Goal: Information Seeking & Learning: Learn about a topic

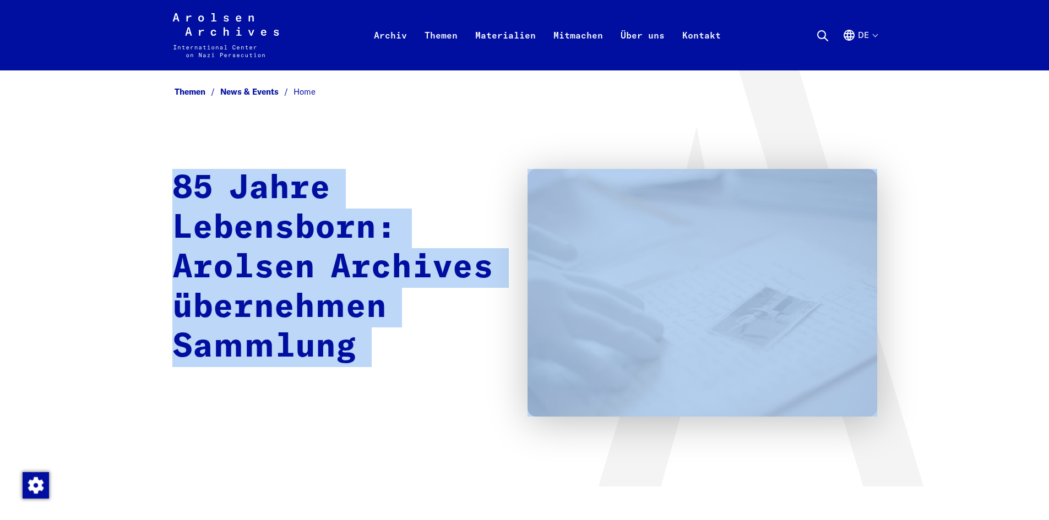
click at [174, 179] on div "85 Jahre Lebensborn: Arolsen Archives übernehmen Sammlung" at bounding box center [524, 293] width 705 height 248
click at [150, 179] on div "Themen News & Events Home 85 Jahre Lebensborn: Arolsen Archives übernehmen Samm…" at bounding box center [524, 278] width 1049 height 416
click at [162, 181] on div "Themen News & Events Home 85 Jahre Lebensborn: Arolsen Archives übernehmen Samm…" at bounding box center [524, 278] width 1049 height 416
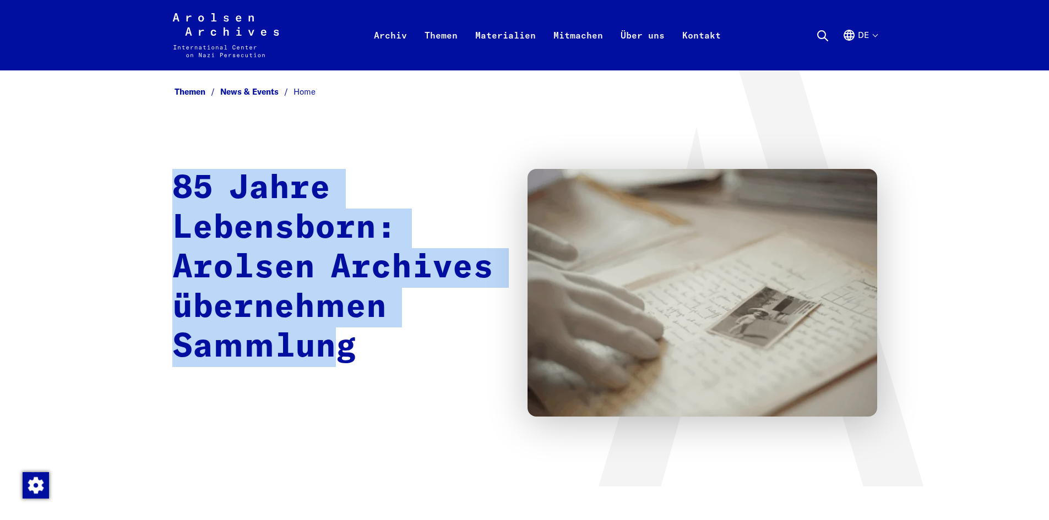
drag, startPoint x: 164, startPoint y: 181, endPoint x: 491, endPoint y: 357, distance: 370.9
click at [491, 357] on div "Themen News & Events Home 85 Jahre Lebensborn: Arolsen Archives übernehmen Samm…" at bounding box center [524, 278] width 1049 height 416
click at [473, 318] on h1 "85 Jahre Lebensborn: Arolsen Archives übernehmen Sammlung" at bounding box center [338, 268] width 333 height 198
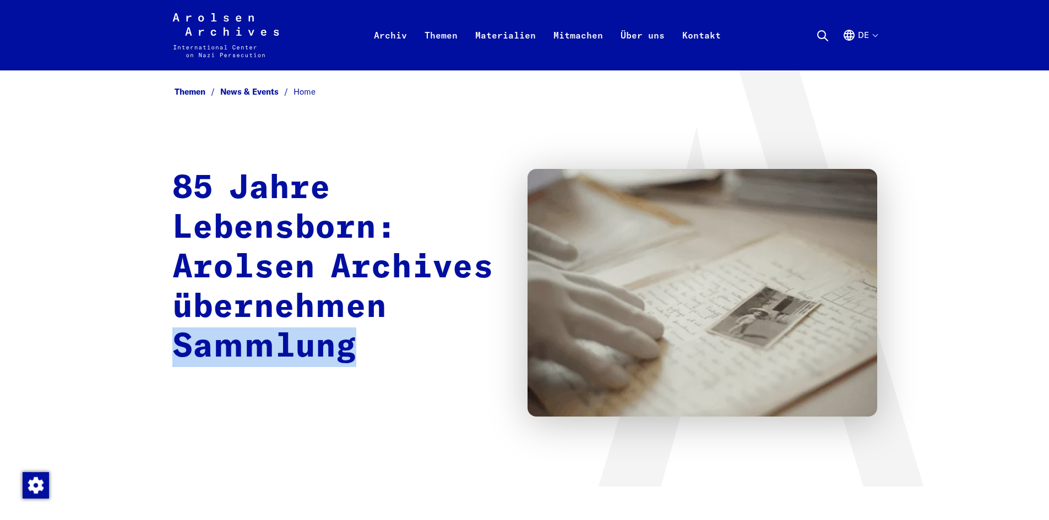
click at [473, 318] on h1 "85 Jahre Lebensborn: Arolsen Archives übernehmen Sammlung" at bounding box center [338, 268] width 333 height 198
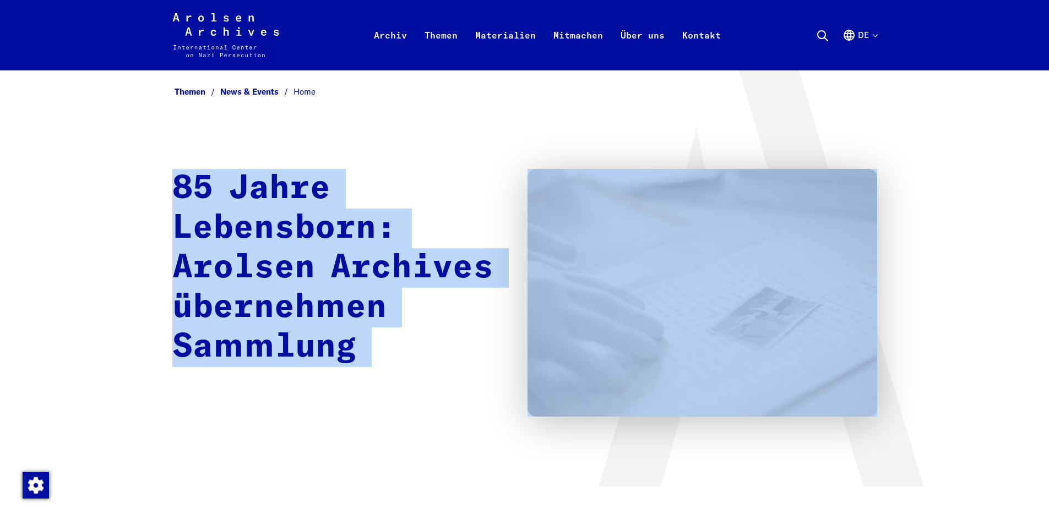
click at [473, 318] on h1 "85 Jahre Lebensborn: Arolsen Archives übernehmen Sammlung" at bounding box center [338, 268] width 333 height 198
click at [468, 314] on h1 "85 Jahre Lebensborn: Arolsen Archives übernehmen Sammlung" at bounding box center [338, 268] width 333 height 198
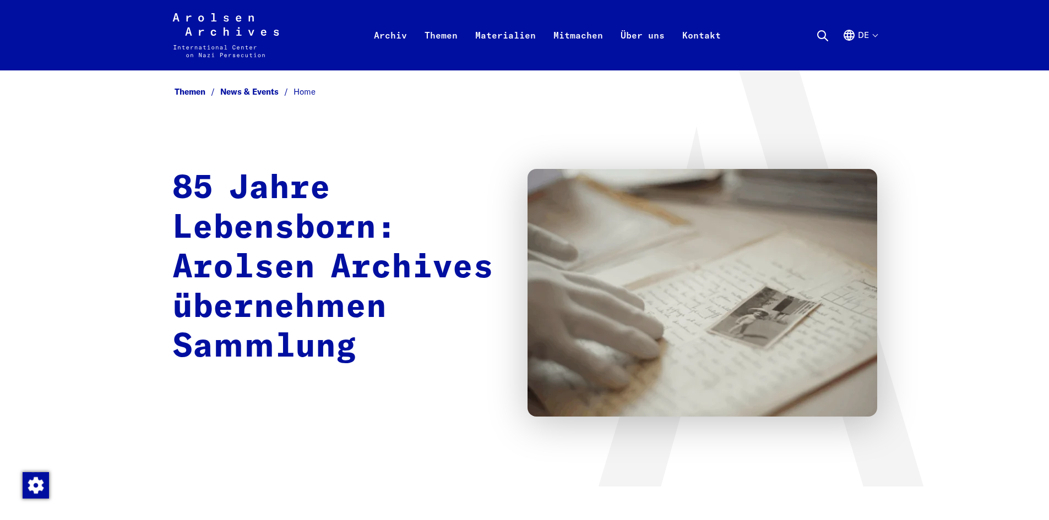
drag, startPoint x: 476, startPoint y: 300, endPoint x: 471, endPoint y: 238, distance: 61.8
click at [471, 238] on h1 "85 Jahre Lebensborn: Arolsen Archives übernehmen Sammlung" at bounding box center [338, 268] width 333 height 198
click at [470, 236] on h1 "85 Jahre Lebensborn: Arolsen Archives übernehmen Sammlung" at bounding box center [338, 268] width 333 height 198
drag, startPoint x: 471, startPoint y: 228, endPoint x: 453, endPoint y: 262, distance: 37.9
click at [471, 225] on h1 "85 Jahre Lebensborn: Arolsen Archives übernehmen Sammlung" at bounding box center [338, 268] width 333 height 198
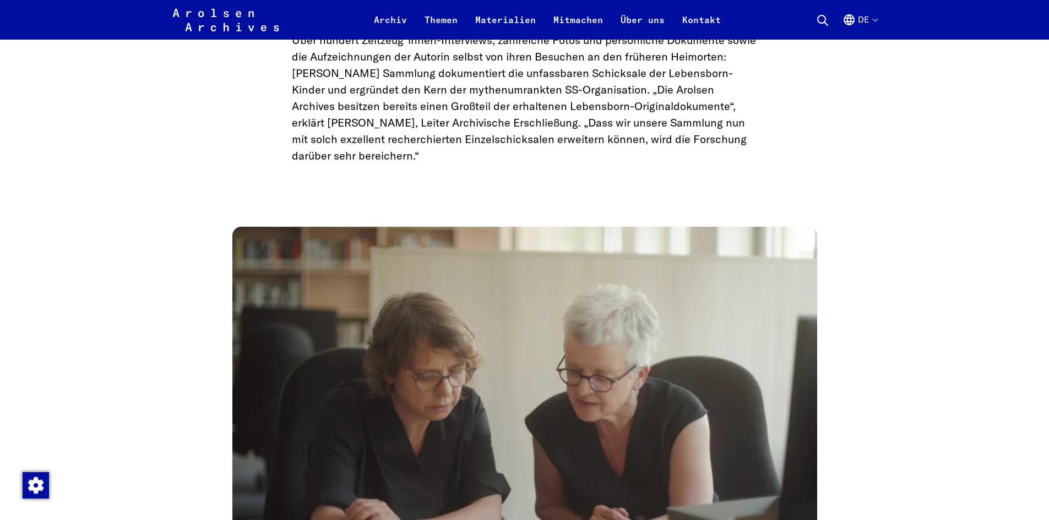
scroll to position [881, 0]
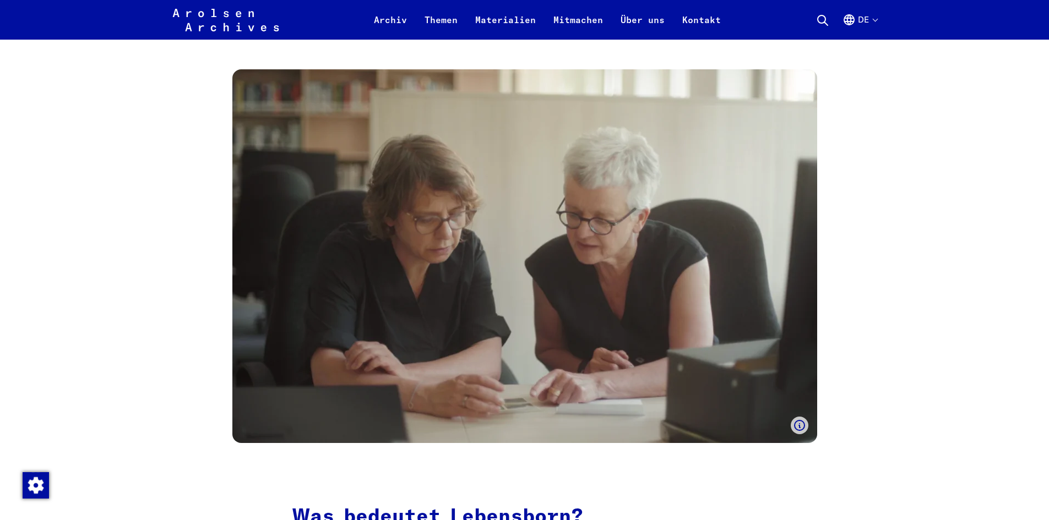
click at [431, 335] on img at bounding box center [524, 256] width 585 height 374
click at [430, 336] on img at bounding box center [524, 256] width 585 height 374
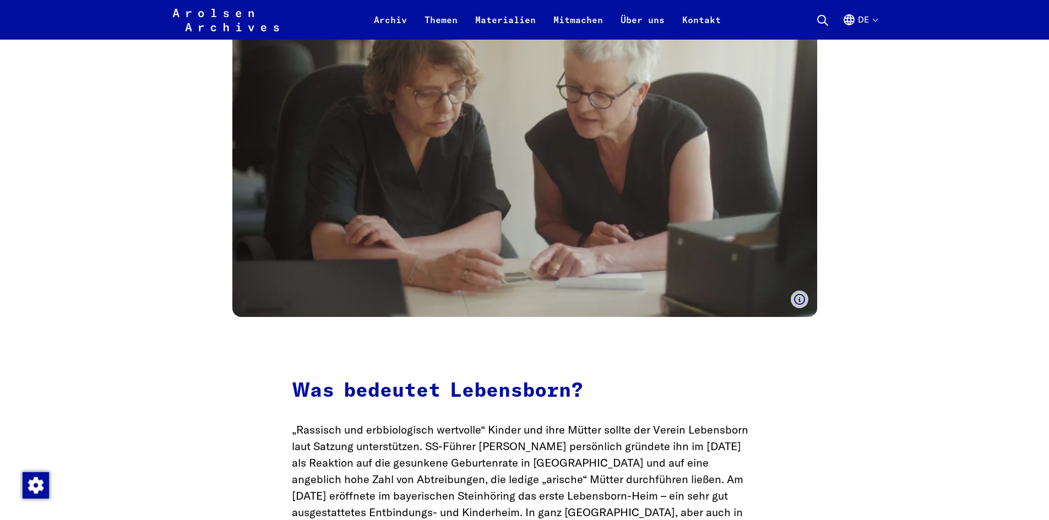
scroll to position [1101, 0]
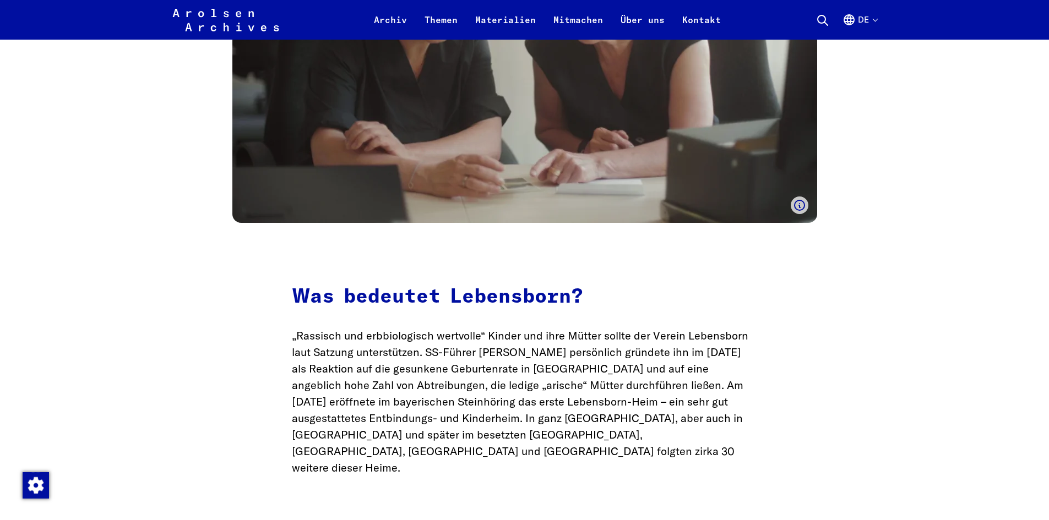
drag, startPoint x: 570, startPoint y: 324, endPoint x: 583, endPoint y: 321, distance: 13.5
click at [569, 310] on h3 "Was bedeutet Lebensborn?" at bounding box center [525, 298] width 466 height 24
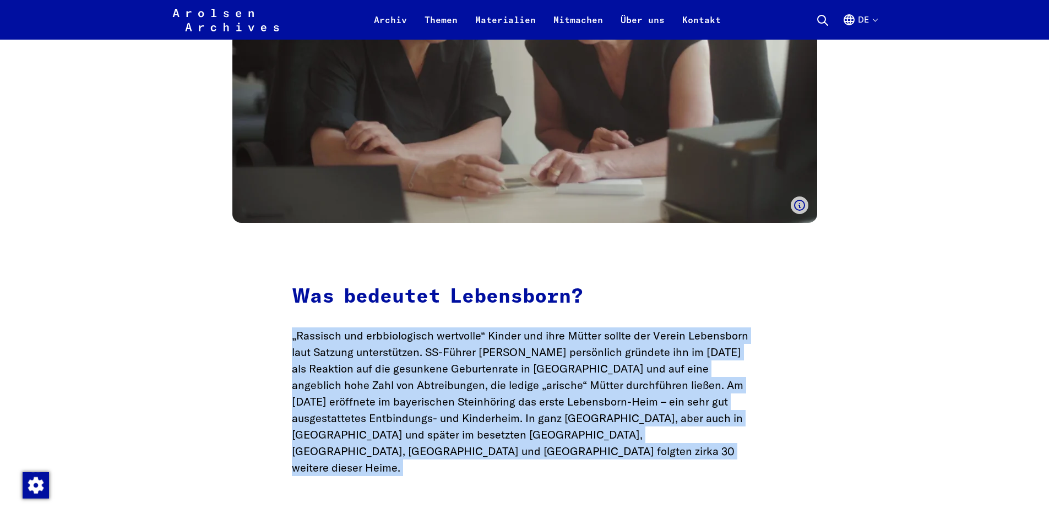
drag, startPoint x: 595, startPoint y: 318, endPoint x: 403, endPoint y: 481, distance: 251.7
click at [403, 476] on p "„Rassisch und erbbiologisch wertvolle“ Kinder und ihre Mütter sollte der Verein…" at bounding box center [525, 402] width 466 height 149
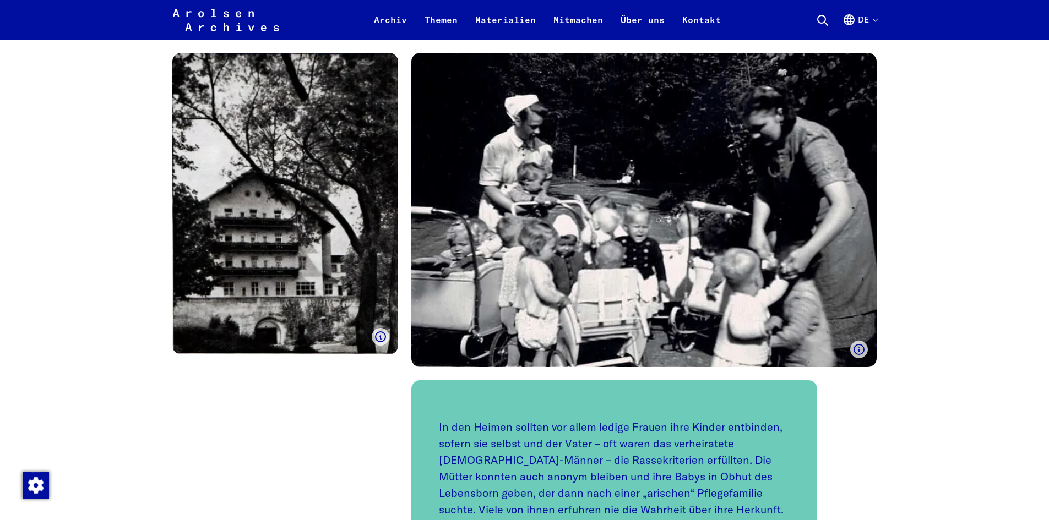
scroll to position [1928, 0]
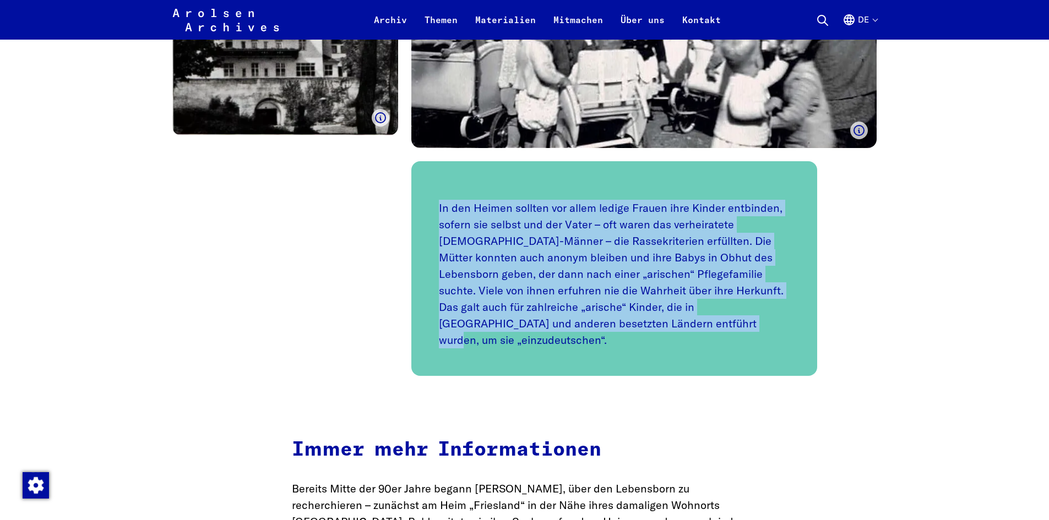
drag, startPoint x: 433, startPoint y: 220, endPoint x: 723, endPoint y: 361, distance: 321.7
click at [723, 361] on div "In den Heimen sollten vor allem ledige Frauen ihre Kinder entbinden, sofern sie…" at bounding box center [614, 268] width 406 height 215
click at [669, 335] on p "In den Heimen sollten vor allem ledige Frauen ihre Kinder entbinden, sofern sie…" at bounding box center [614, 274] width 351 height 149
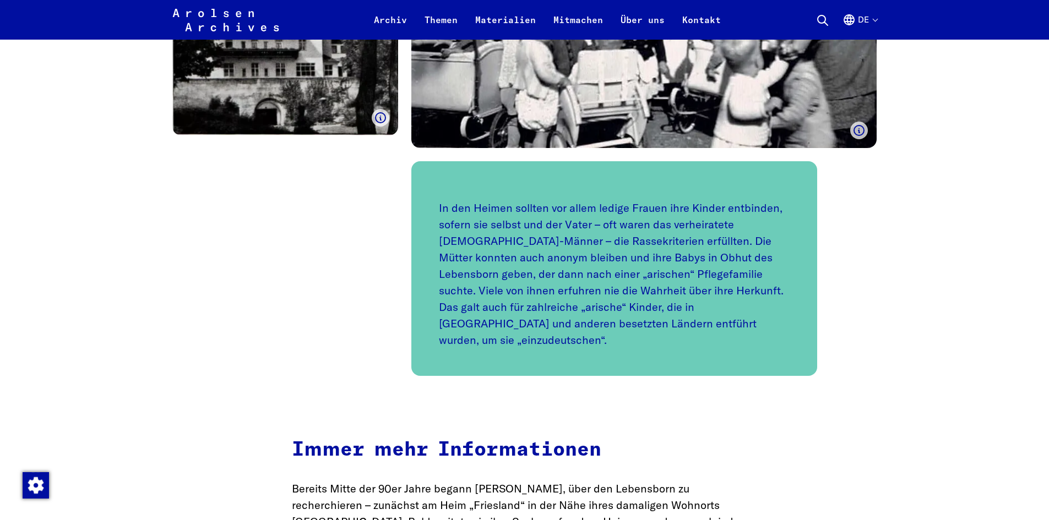
drag, startPoint x: 669, startPoint y: 335, endPoint x: 659, endPoint y: 339, distance: 10.6
click at [659, 339] on div "In den Heimen sollten vor allem ledige Frauen ihre Kinder entbinden, sofern sie…" at bounding box center [614, 268] width 406 height 215
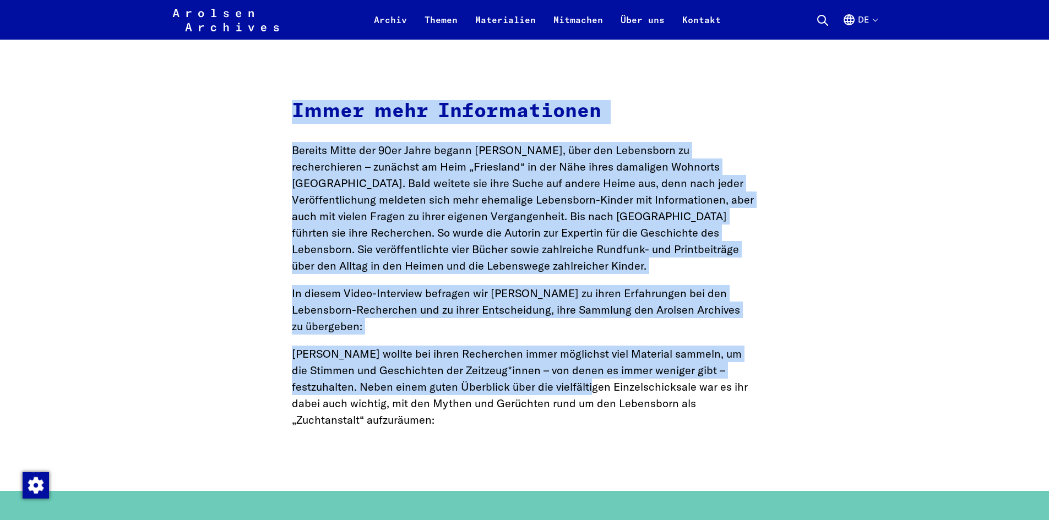
scroll to position [2313, 0]
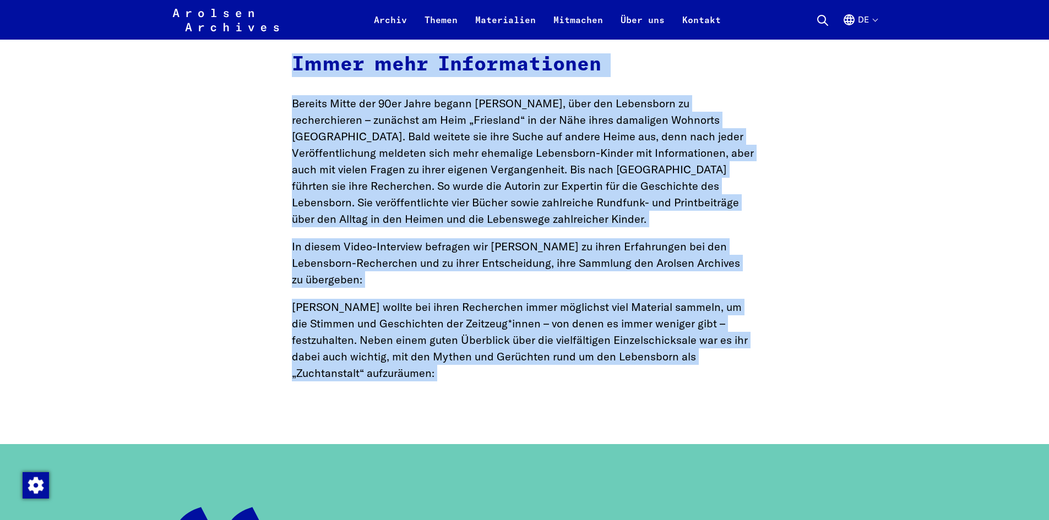
drag, startPoint x: 261, startPoint y: 278, endPoint x: 620, endPoint y: 383, distance: 374.2
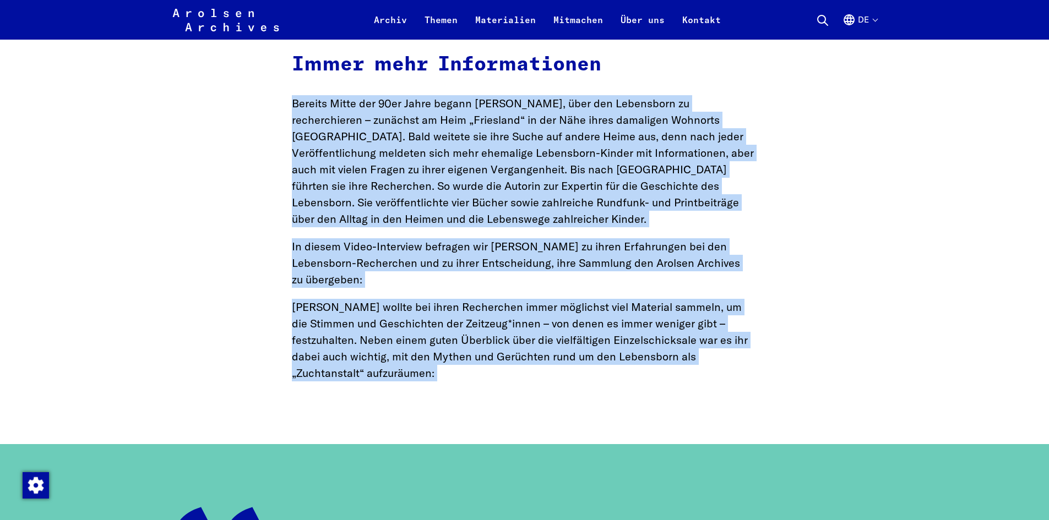
drag, startPoint x: 573, startPoint y: 384, endPoint x: 381, endPoint y: 118, distance: 327.4
drag, startPoint x: 420, startPoint y: 132, endPoint x: 400, endPoint y: 136, distance: 20.8
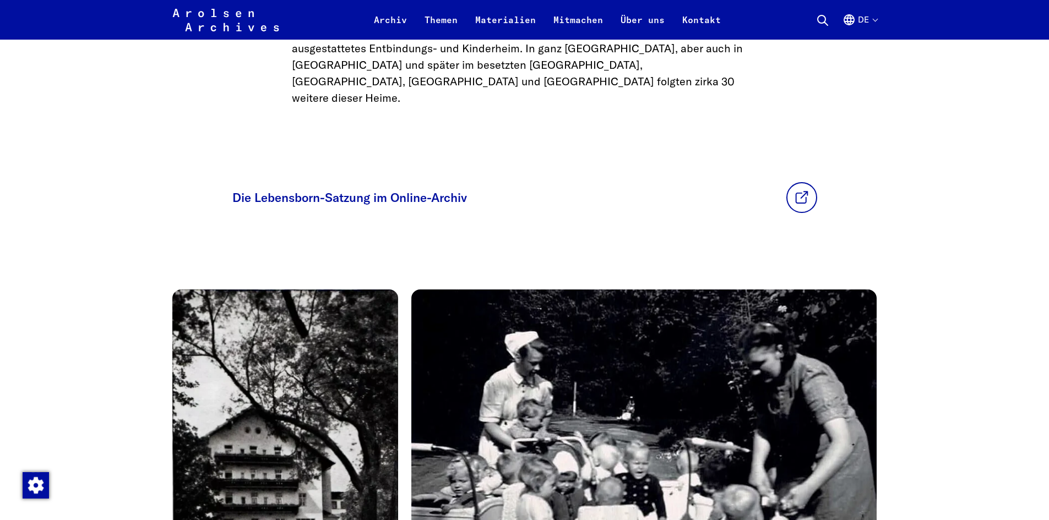
scroll to position [0, 0]
